Goal: Transaction & Acquisition: Subscribe to service/newsletter

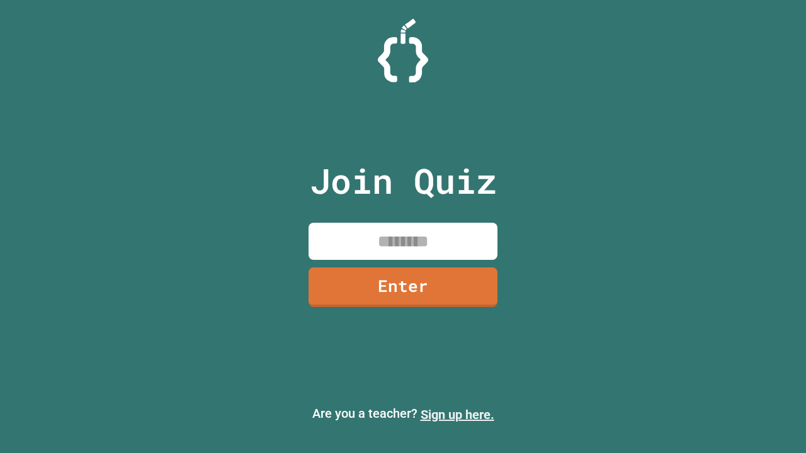
click at [457, 415] on link "Sign up here." at bounding box center [458, 414] width 74 height 15
